Goal: Information Seeking & Learning: Compare options

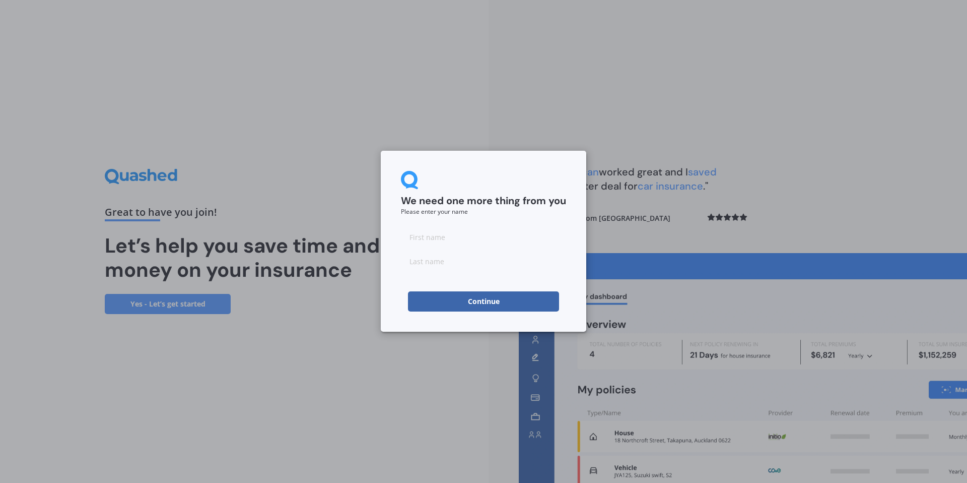
click at [439, 240] on input at bounding box center [483, 237] width 165 height 20
type input "[PERSON_NAME]"
click at [527, 180] on div "We need one more thing from you Please enter your name" at bounding box center [483, 193] width 165 height 44
click at [503, 306] on button "Continue" at bounding box center [483, 301] width 151 height 20
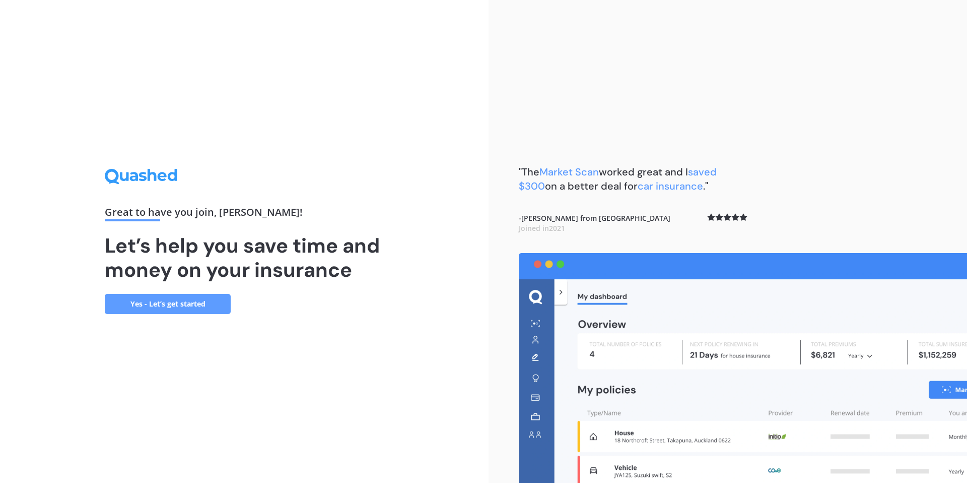
click at [176, 305] on link "Yes - Let’s get started" at bounding box center [168, 304] width 126 height 20
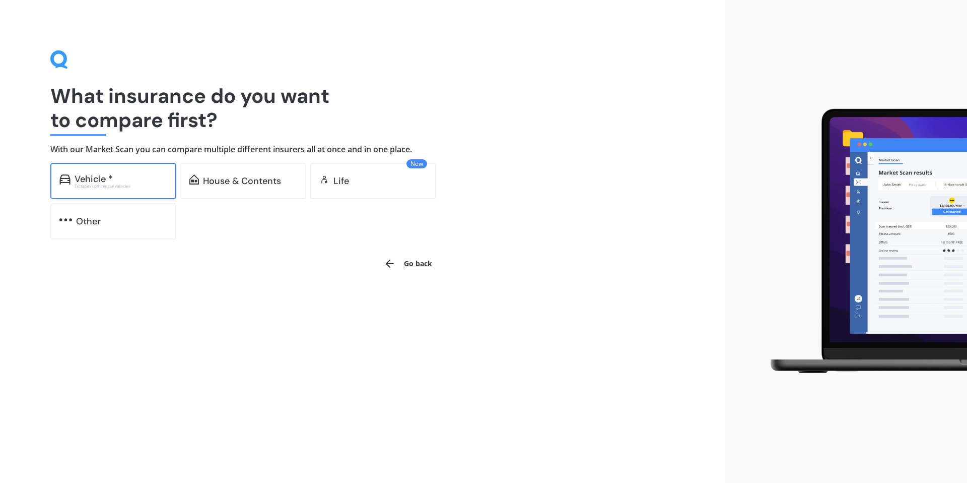
click at [138, 185] on div "Excludes commercial vehicles" at bounding box center [121, 186] width 93 height 4
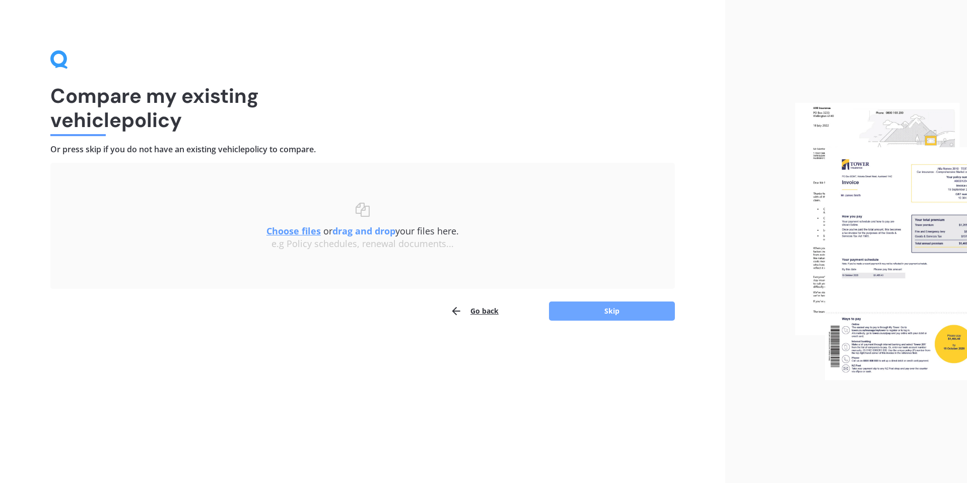
click at [637, 307] on button "Skip" at bounding box center [612, 310] width 126 height 19
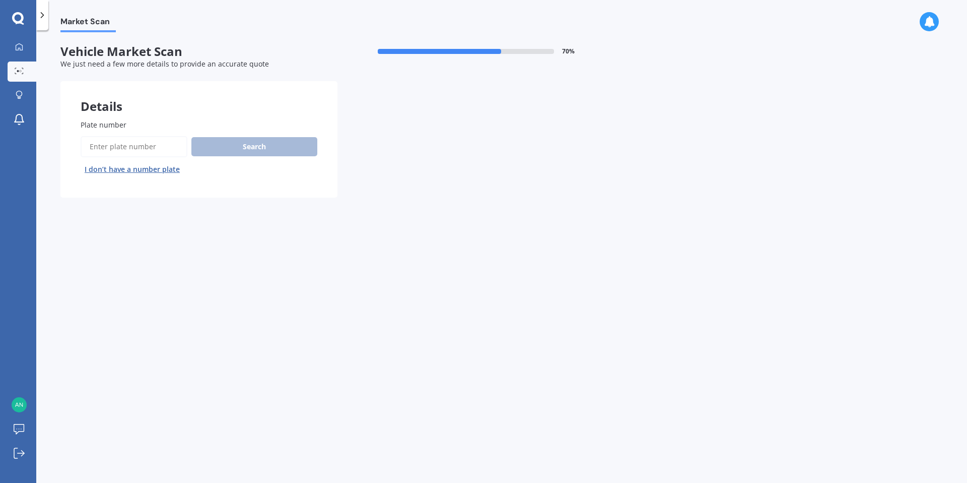
click at [126, 154] on input "Plate number" at bounding box center [134, 146] width 107 height 21
type input "jcc684"
click at [264, 146] on button "Search" at bounding box center [254, 146] width 126 height 19
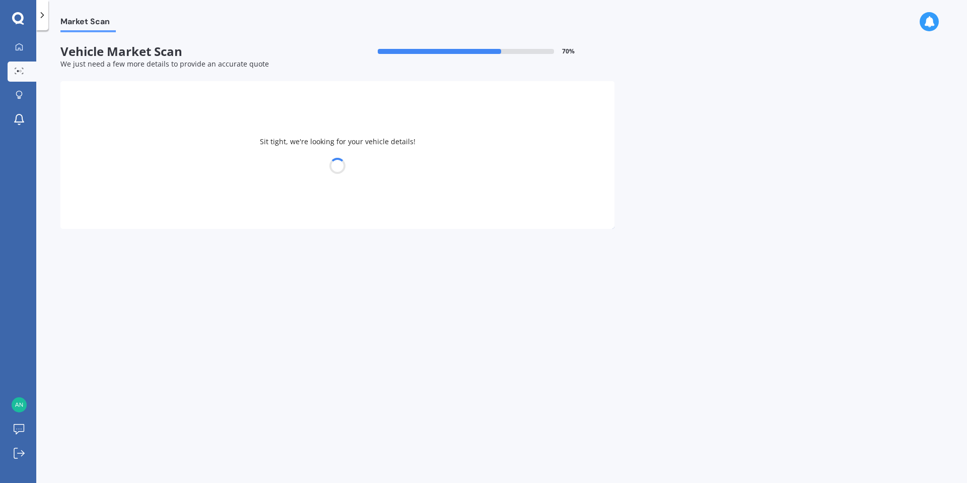
select select "BMW"
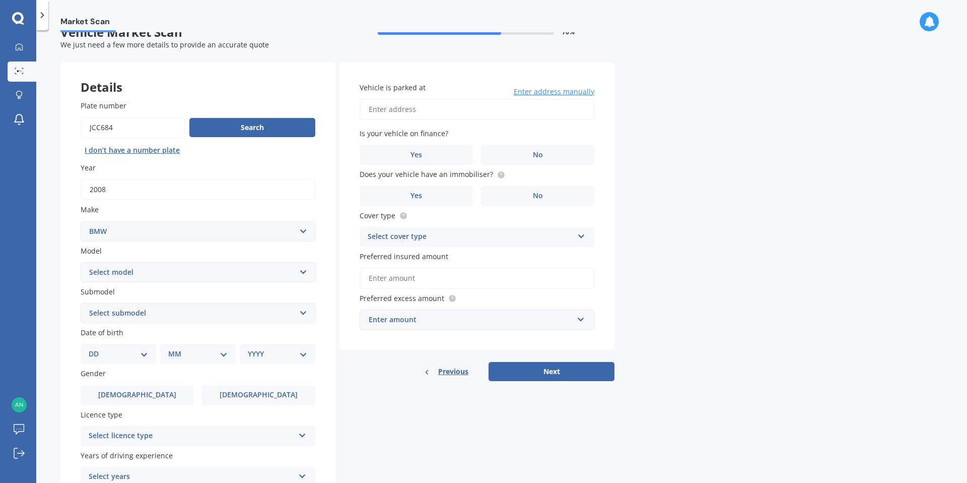
scroll to position [77, 0]
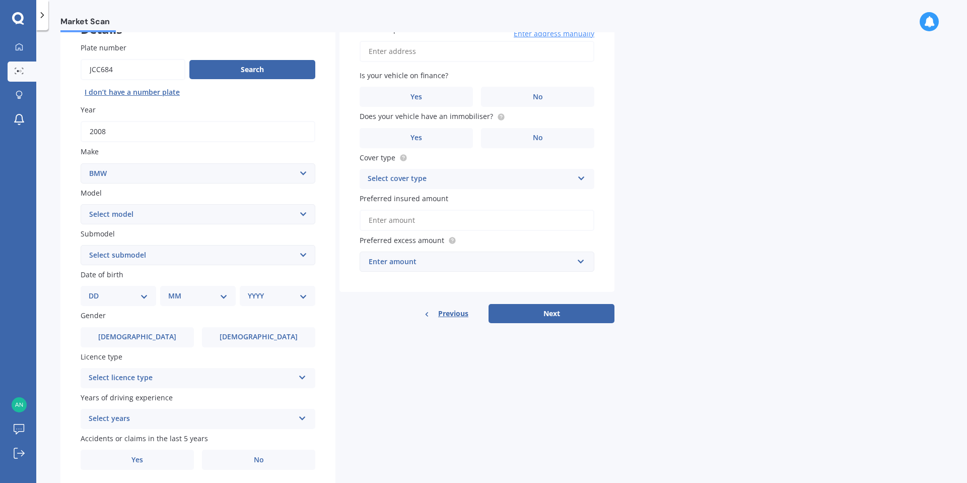
click at [117, 211] on select "Select model 116 116I 118 118D 120 130 218D 220I 225 250 316 318 320 320 i 323 …" at bounding box center [198, 214] width 235 height 20
select select "320 I"
click at [136, 256] on select "Select submodel GT Turbo 5 Dr Liftback" at bounding box center [198, 255] width 235 height 20
click at [108, 211] on select "Select model 116 116I 118 118D 120 130 218D 220I 225 250 316 318 320 320 i 323 …" at bounding box center [198, 214] width 235 height 20
click at [102, 292] on select "DD 01 02 03 04 05 06 07 08 09 10 11 12 13 14 15 16 17 18 19 20 21 22 23 24 25 2…" at bounding box center [118, 295] width 59 height 11
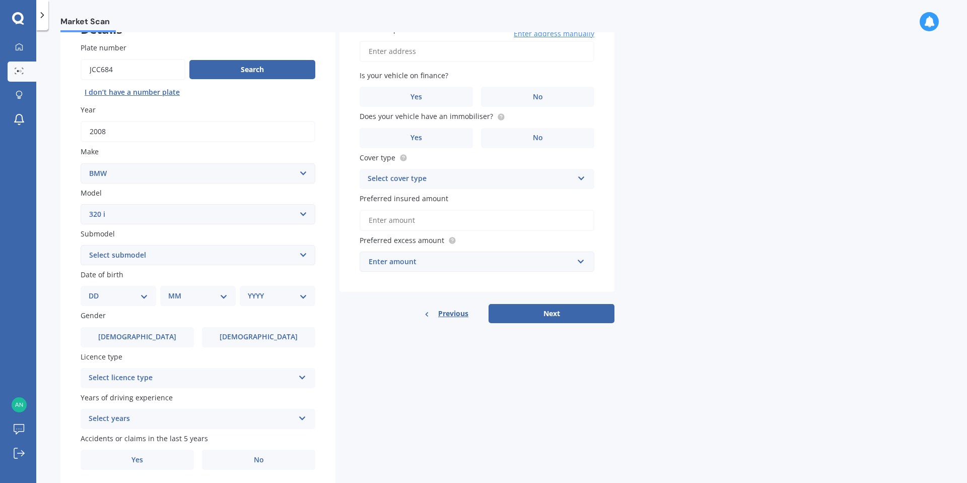
select select "16"
click at [180, 296] on select "MM 01 02 03 04 05 06 07 08 09 10 11 12" at bounding box center [199, 295] width 55 height 11
select select "11"
click at [266, 298] on select "YYYY 2025 2024 2023 2022 2021 2020 2019 2018 2017 2016 2015 2014 2013 2012 2011…" at bounding box center [275, 295] width 55 height 11
select select "1993"
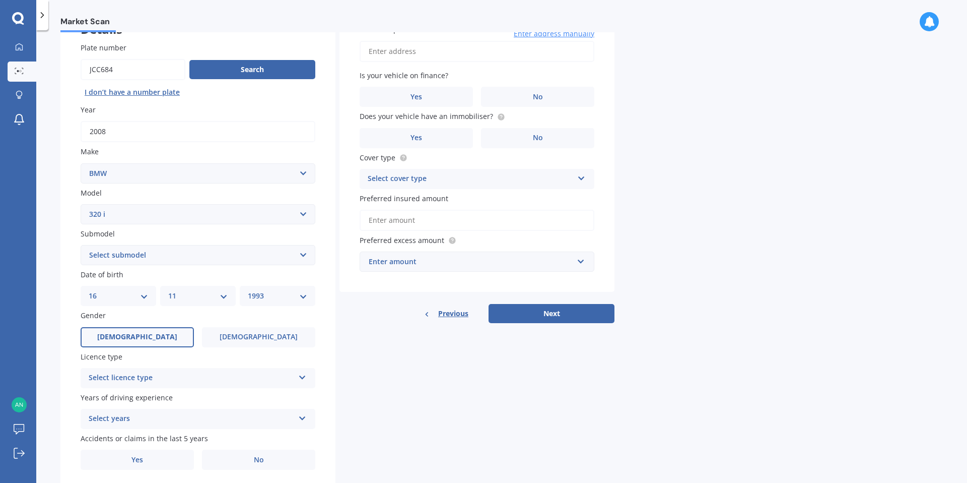
click at [114, 336] on label "[DEMOGRAPHIC_DATA]" at bounding box center [137, 337] width 113 height 20
click at [0, 0] on input "[DEMOGRAPHIC_DATA]" at bounding box center [0, 0] width 0 height 0
click at [168, 379] on div "Select licence type" at bounding box center [192, 378] width 206 height 12
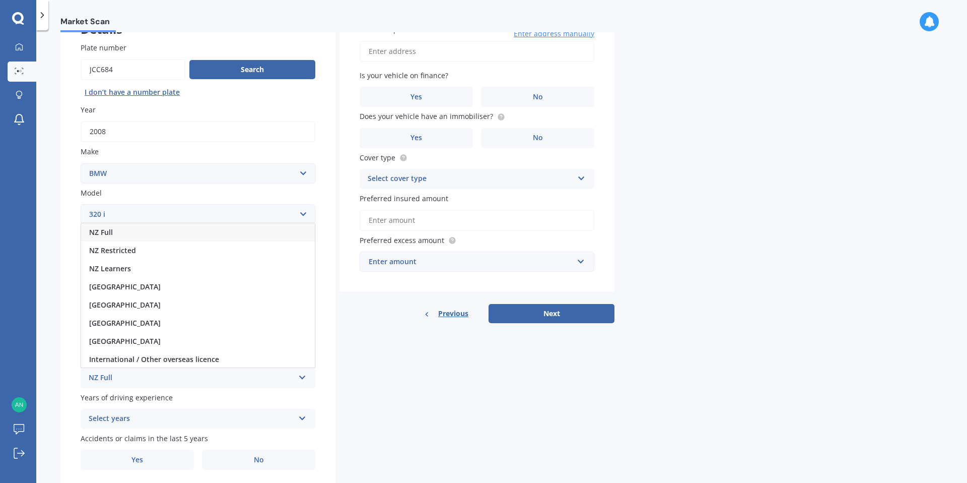
click at [112, 235] on span "NZ Full" at bounding box center [101, 232] width 24 height 10
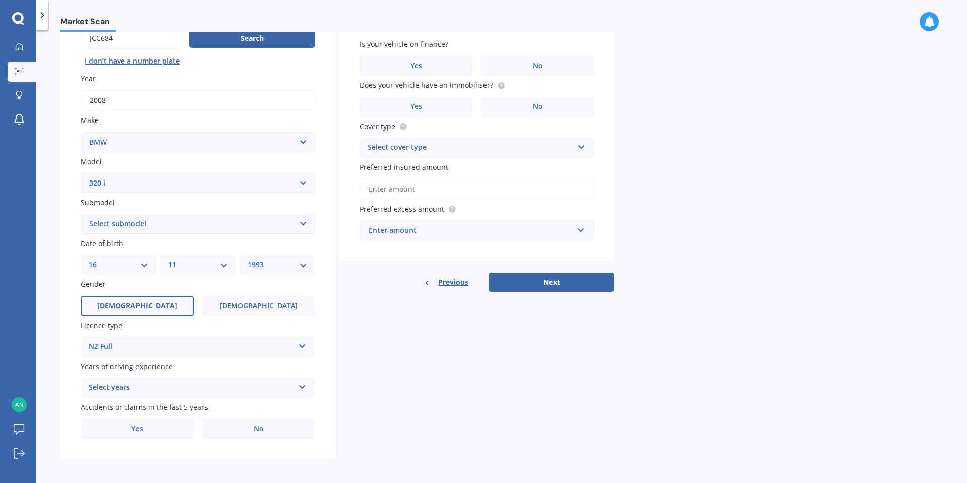
scroll to position [110, 0]
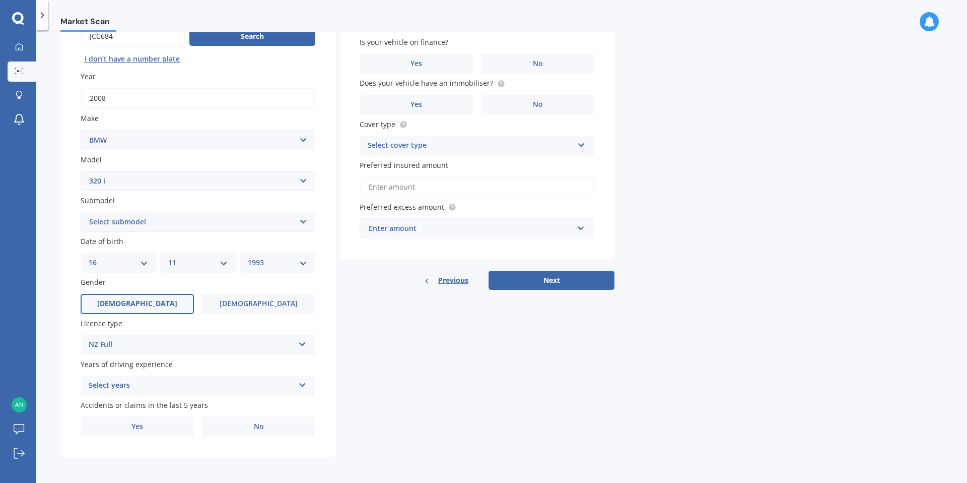
click at [170, 386] on div "Select years" at bounding box center [192, 385] width 206 height 12
click at [112, 294] on span "5 or more years" at bounding box center [116, 293] width 54 height 10
click at [242, 423] on label "No" at bounding box center [258, 426] width 113 height 20
click at [0, 0] on input "No" at bounding box center [0, 0] width 0 height 0
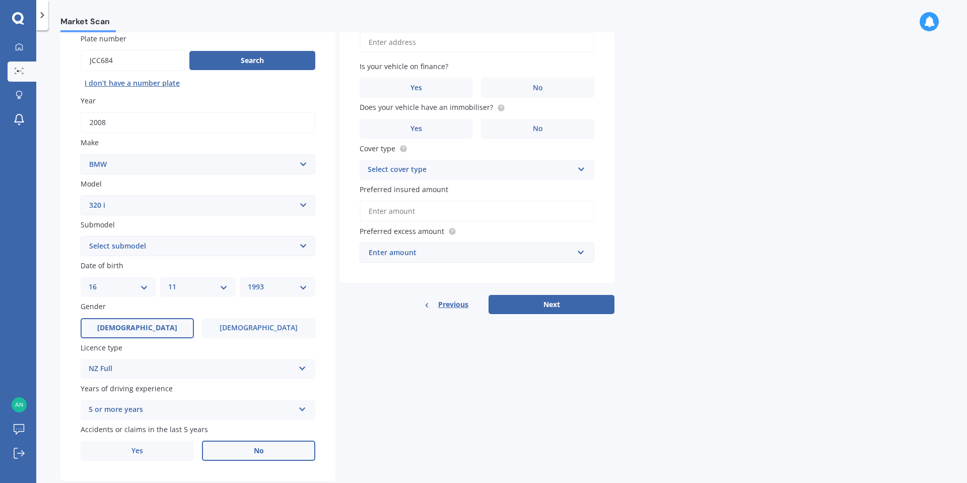
scroll to position [0, 0]
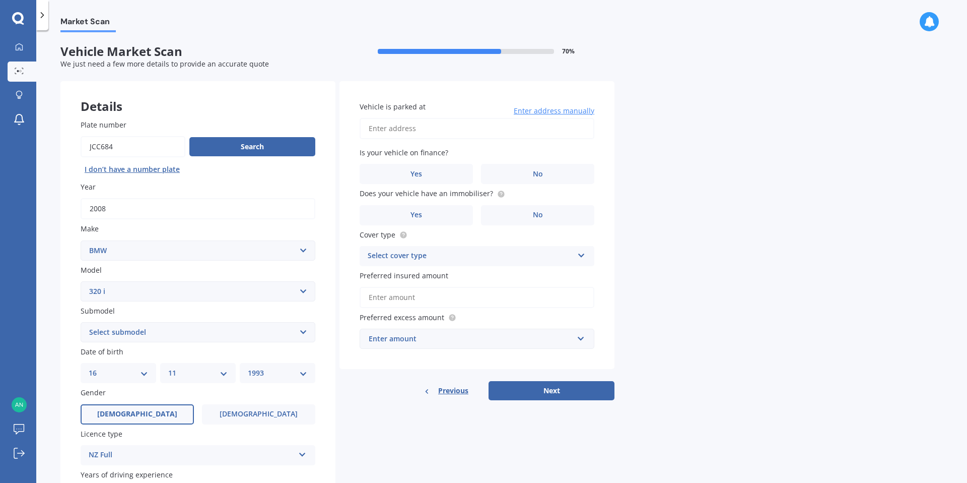
click at [425, 125] on input "Vehicle is parked at" at bounding box center [477, 128] width 235 height 21
type input "[STREET_ADDRESS]"
click at [540, 172] on span "No" at bounding box center [538, 174] width 10 height 9
click at [0, 0] on input "No" at bounding box center [0, 0] width 0 height 0
click at [535, 217] on span "No" at bounding box center [538, 215] width 10 height 9
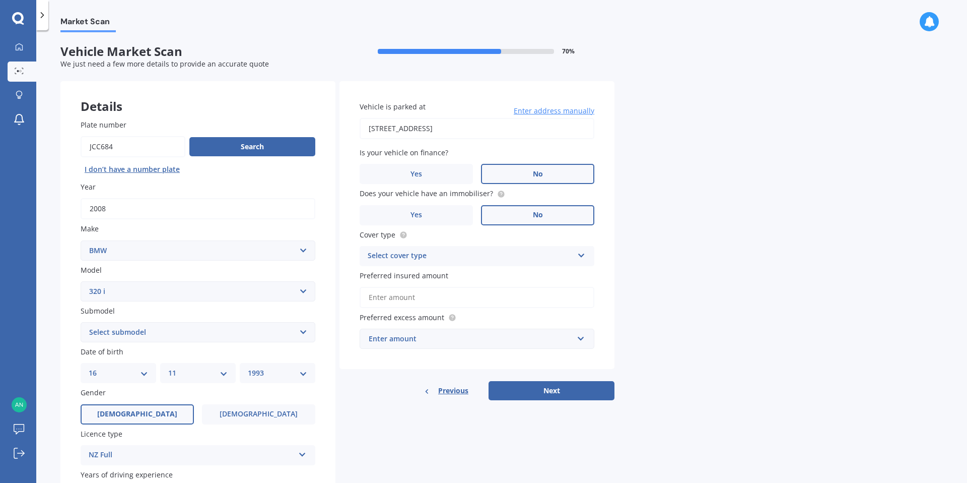
click at [0, 0] on input "No" at bounding box center [0, 0] width 0 height 0
click at [513, 246] on div "Select cover type Comprehensive Third Party, Fire & Theft Third Party" at bounding box center [477, 256] width 235 height 20
click at [411, 277] on span "Comprehensive" at bounding box center [394, 276] width 53 height 10
click at [450, 300] on input "Preferred insured amount" at bounding box center [477, 297] width 235 height 21
click at [430, 297] on input "Preferred insured amount" at bounding box center [477, 297] width 235 height 21
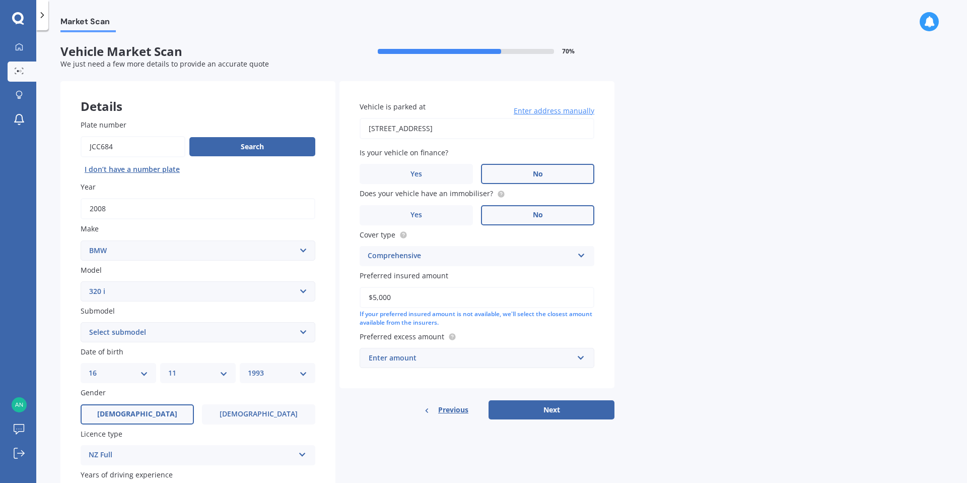
type input "$5,000"
click at [429, 355] on div "Enter amount" at bounding box center [471, 357] width 205 height 11
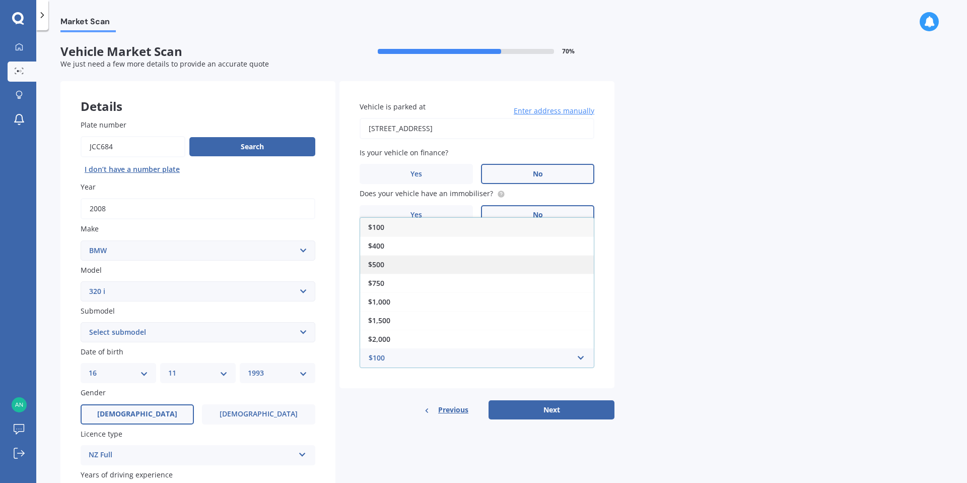
click at [388, 266] on div "$500" at bounding box center [477, 264] width 234 height 19
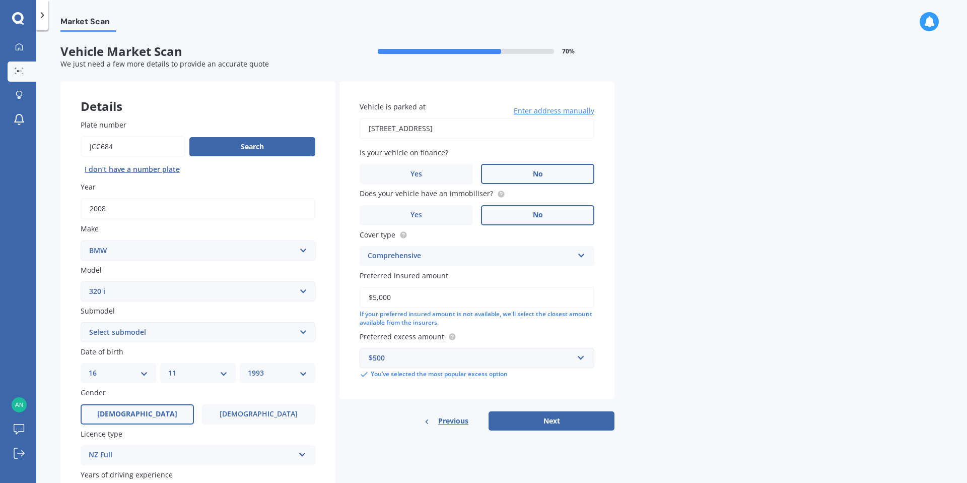
click at [651, 390] on div "Market Scan Vehicle Market Scan 70 % We just need a few more details to provide…" at bounding box center [501, 258] width 931 height 452
click at [540, 419] on button "Next" at bounding box center [552, 420] width 126 height 19
click at [157, 329] on select "Select submodel GT Turbo 5 Dr Liftback" at bounding box center [198, 332] width 235 height 20
select select "GT TURBO 5 DR LIFTBACK"
click at [135, 331] on select "Select submodel GT Turbo 5 Dr Liftback" at bounding box center [198, 332] width 235 height 20
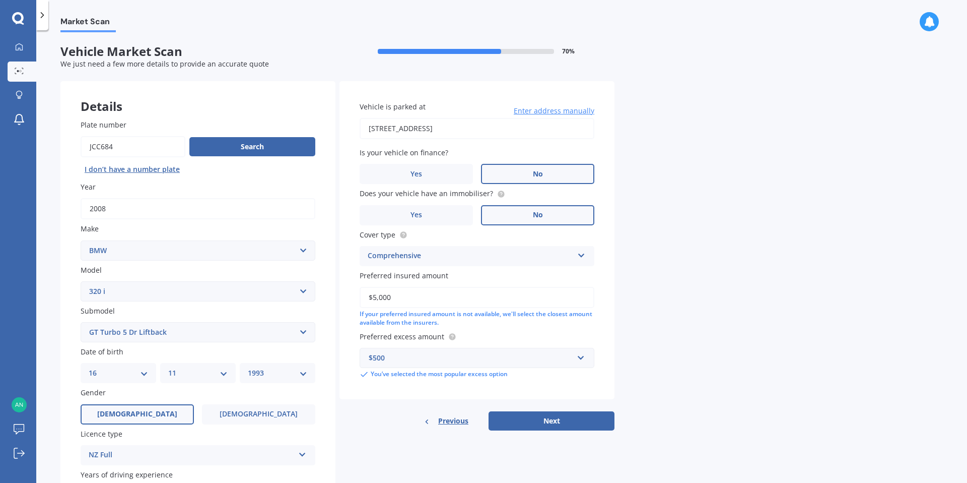
click at [132, 301] on select "Select model 116 116I 118 118D 120 130 218D 220I 225 250 316 318 320 320 i 323 …" at bounding box center [198, 291] width 235 height 20
select select "320"
click at [195, 331] on select "Select submodel GT Turbo 5 Dr Liftback" at bounding box center [198, 332] width 235 height 20
select select "I"
click at [379, 442] on div "Details Plate number Search I don’t have a number plate Year [DATE] Make Select…" at bounding box center [337, 324] width 554 height 486
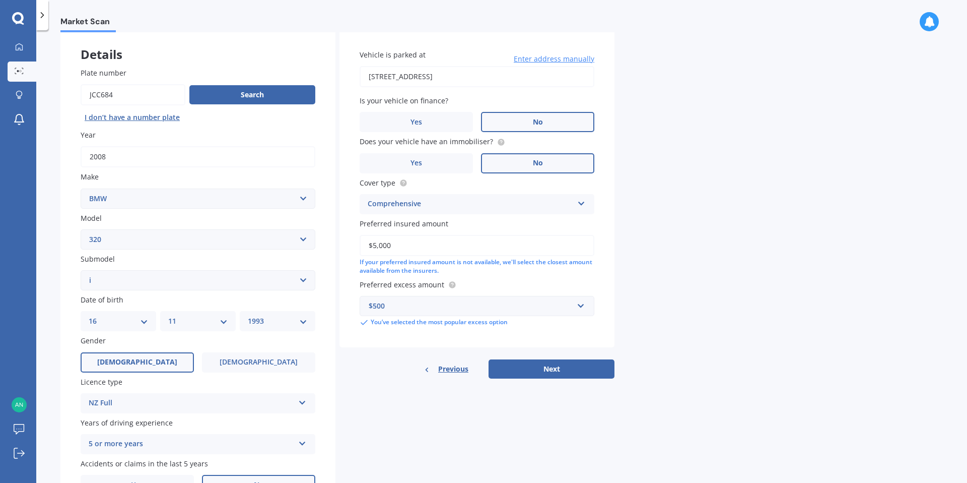
scroll to position [20, 0]
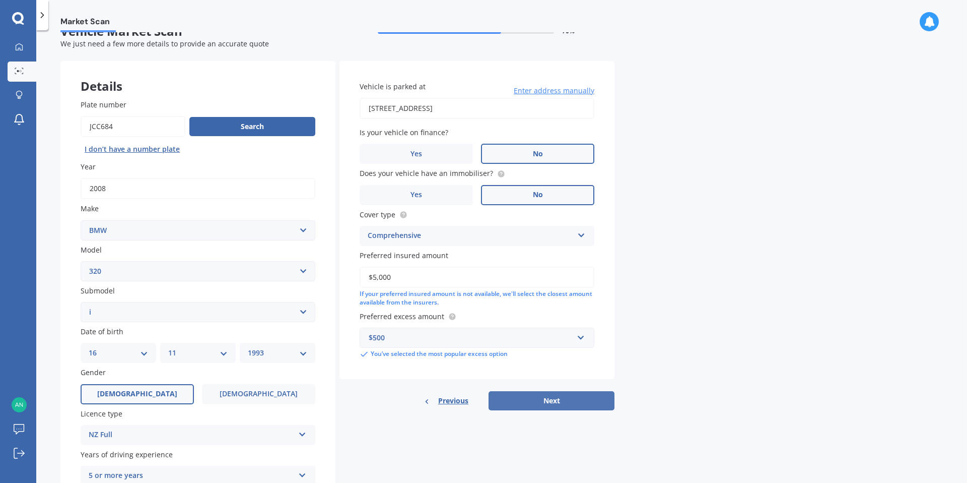
click at [539, 403] on button "Next" at bounding box center [552, 400] width 126 height 19
select select "16"
select select "11"
select select "1993"
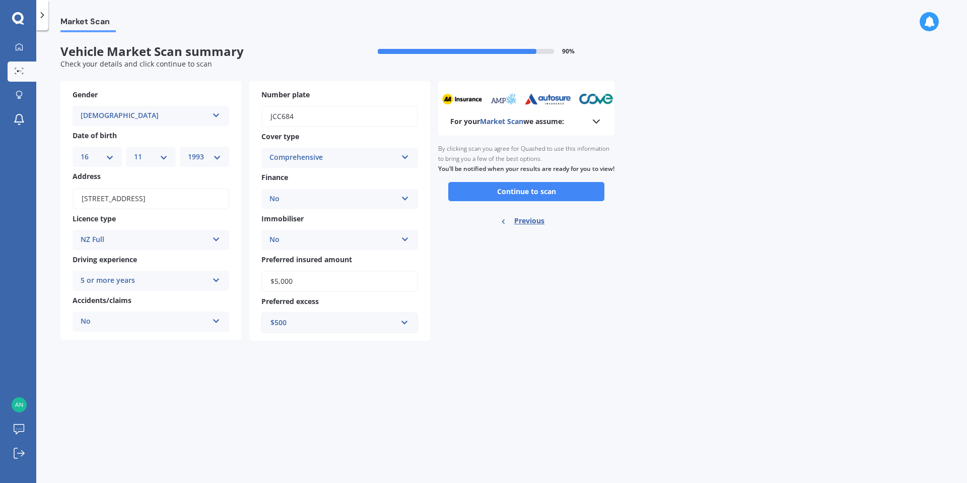
scroll to position [0, 0]
click at [306, 196] on div "No" at bounding box center [333, 199] width 127 height 12
click at [537, 317] on div "For your Market Scan we assume: Ready to go By clicking scan you agree for Quas…" at bounding box center [526, 211] width 176 height 260
click at [516, 201] on button "Continue to scan" at bounding box center [526, 191] width 156 height 19
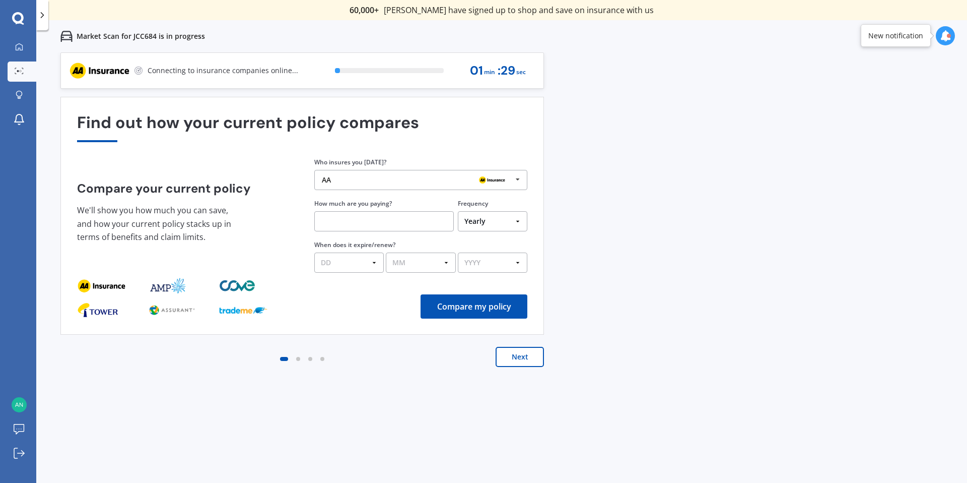
click at [383, 186] on div "AA AA Tower AMI State AMP ANZ ASB BNZ Trade Me Insurance Westpac Other" at bounding box center [420, 180] width 213 height 20
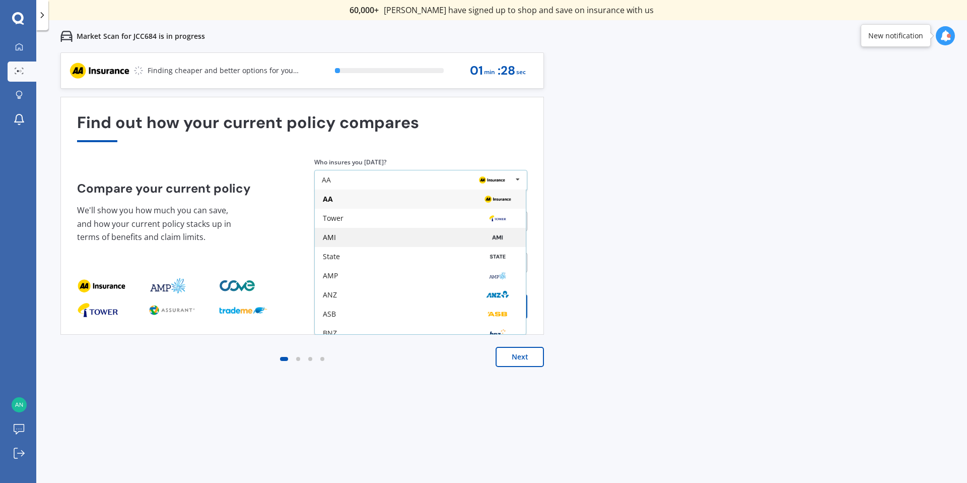
click at [368, 242] on div "AMI" at bounding box center [420, 237] width 211 height 19
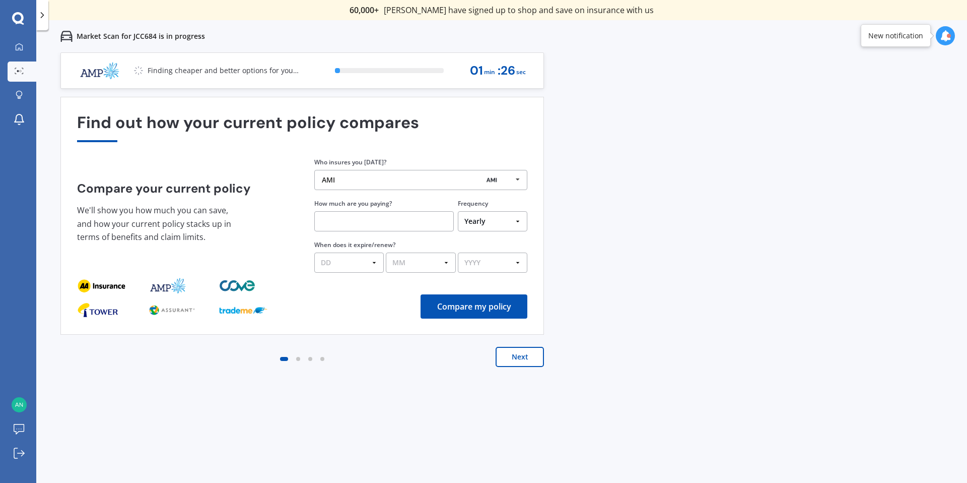
click at [370, 218] on input "text" at bounding box center [384, 221] width 140 height 20
type input "$180.00"
click at [503, 227] on select "Yearly Six-Monthly Quarterly Monthly Fortnightly Weekly One-Off" at bounding box center [493, 221] width 70 height 20
select select "Quarterly"
click at [346, 260] on select "DD 01 02 03 04 05 06 07 08 09 10 11 12 13 14 15 16 17 18 19 20 21 22 23 24 25 2…" at bounding box center [349, 262] width 70 height 20
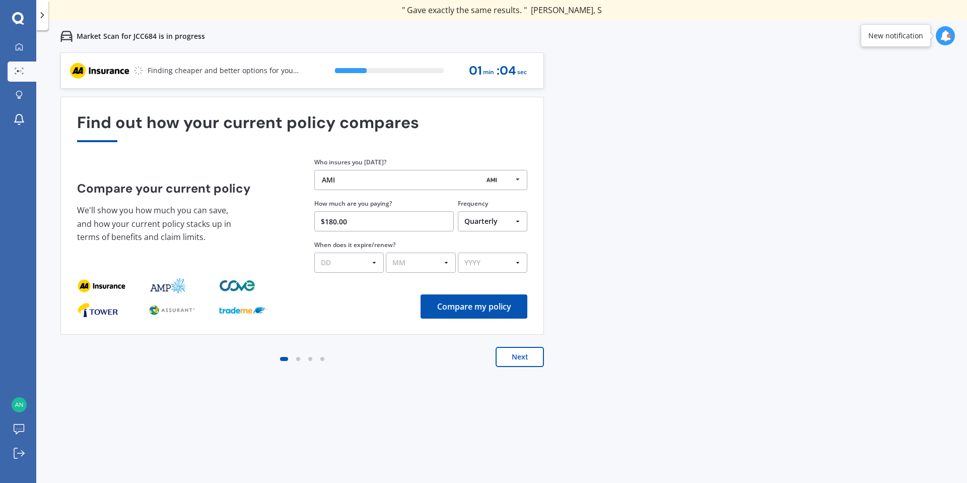
select select "05"
click at [427, 258] on select "MM 01 02 03 04 05 06 07 08 09 10 11 12" at bounding box center [421, 262] width 70 height 20
select select "09"
click at [484, 263] on select "YYYY 2026 2025 2024" at bounding box center [493, 262] width 70 height 20
select select "2025"
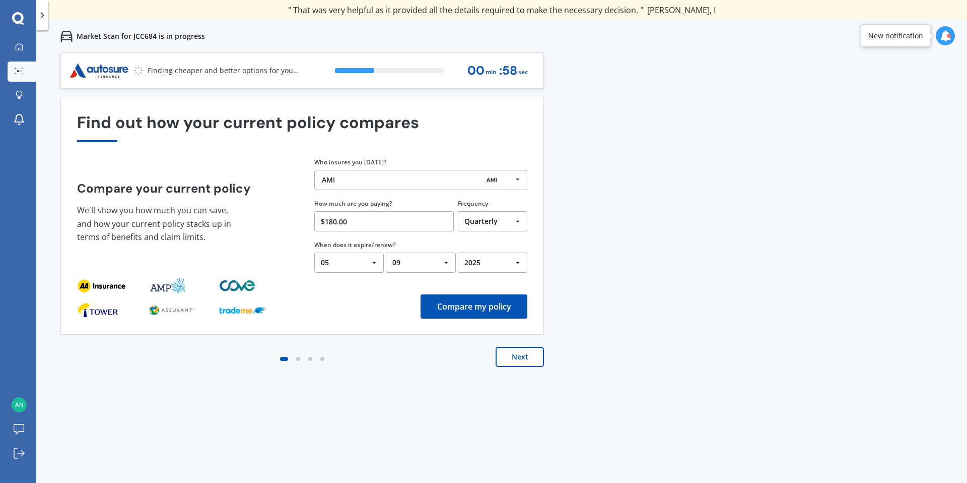
click at [471, 305] on button "Compare my policy" at bounding box center [474, 306] width 107 height 24
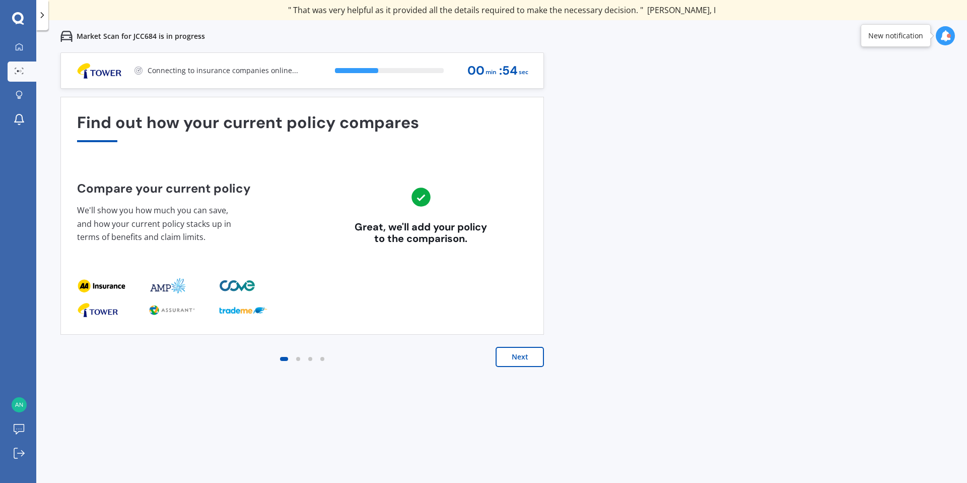
click at [523, 360] on button "Next" at bounding box center [520, 357] width 48 height 20
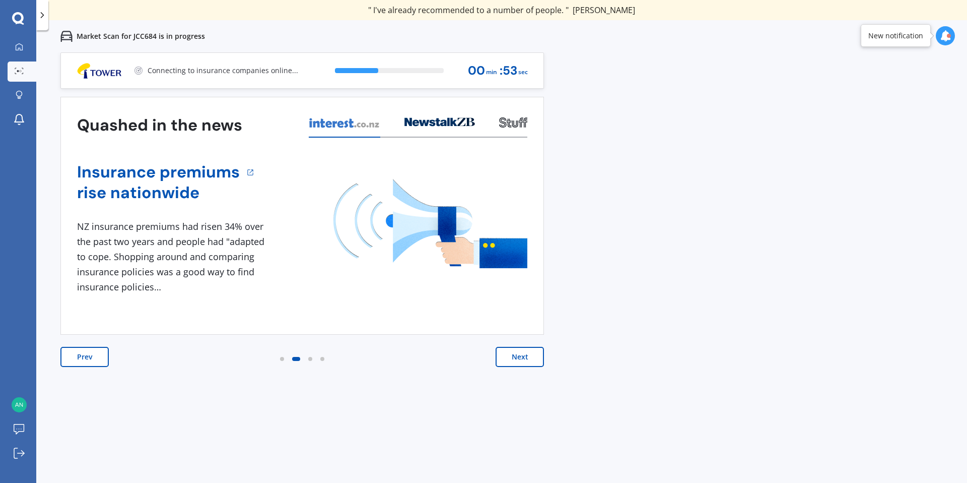
click at [523, 360] on button "Next" at bounding box center [520, 357] width 48 height 20
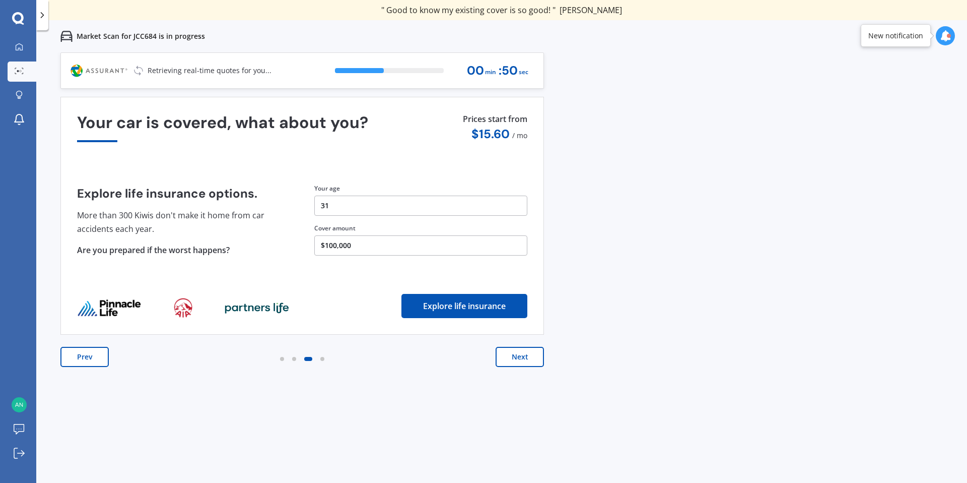
click at [510, 356] on button "Next" at bounding box center [520, 357] width 48 height 20
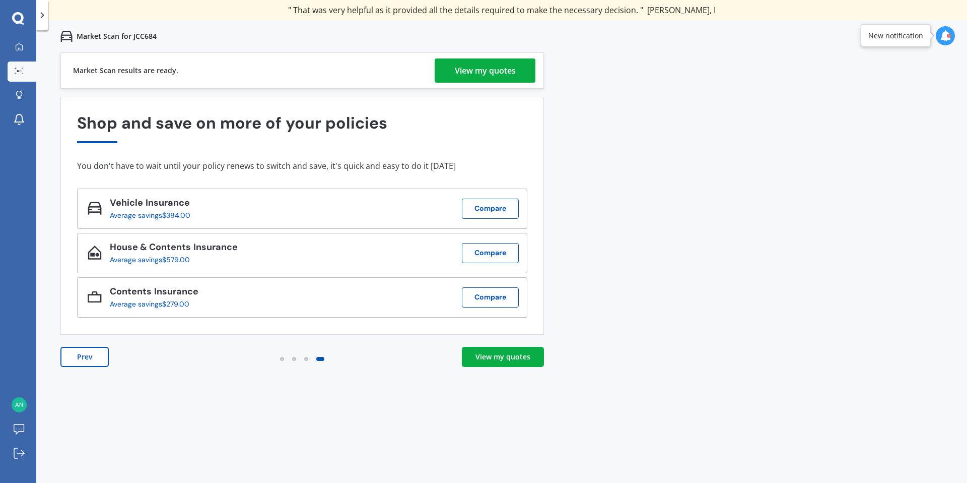
click at [494, 362] on link "View my quotes" at bounding box center [503, 357] width 82 height 20
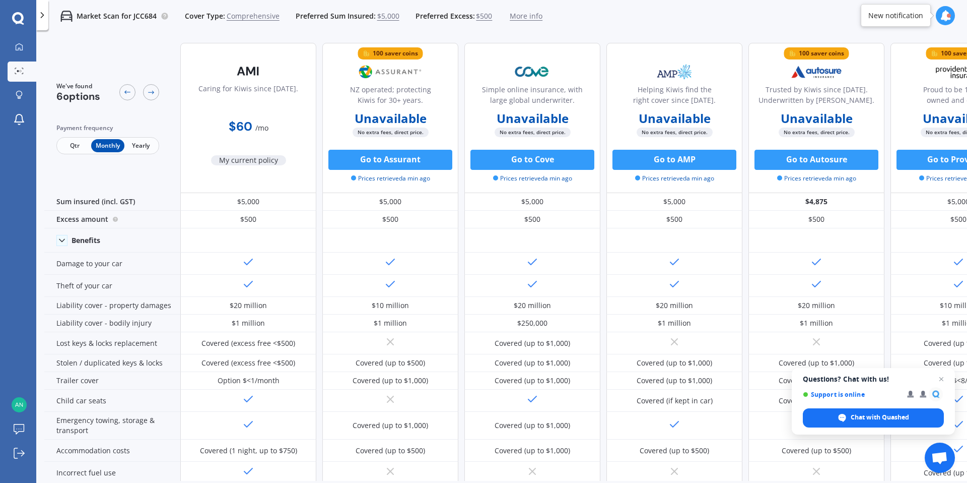
click at [146, 149] on span "Yearly" at bounding box center [140, 145] width 33 height 13
click at [103, 145] on span "Monthly" at bounding box center [107, 145] width 33 height 13
click at [70, 147] on span "Qtr" at bounding box center [74, 145] width 33 height 13
click at [100, 145] on span "Monthly" at bounding box center [107, 145] width 33 height 13
click at [942, 376] on span "Open chat" at bounding box center [942, 379] width 13 height 13
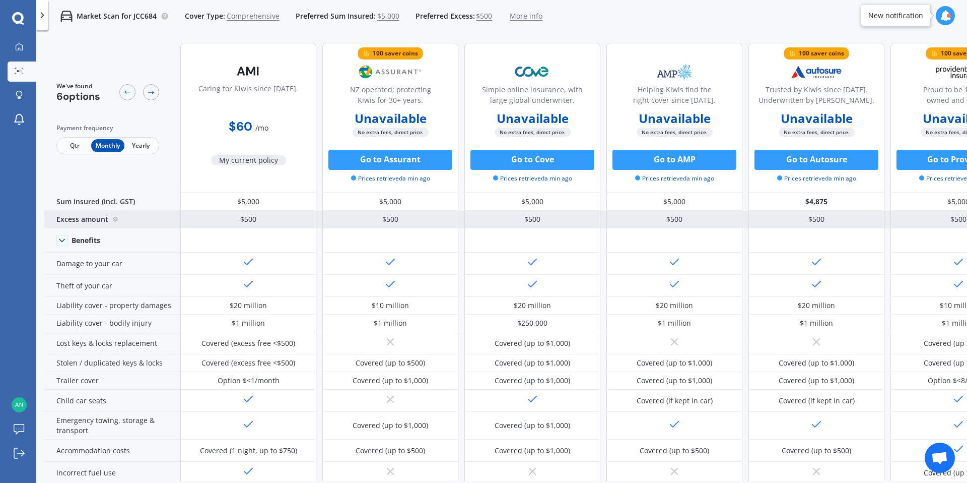
scroll to position [0, 64]
